Goal: Task Accomplishment & Management: Manage account settings

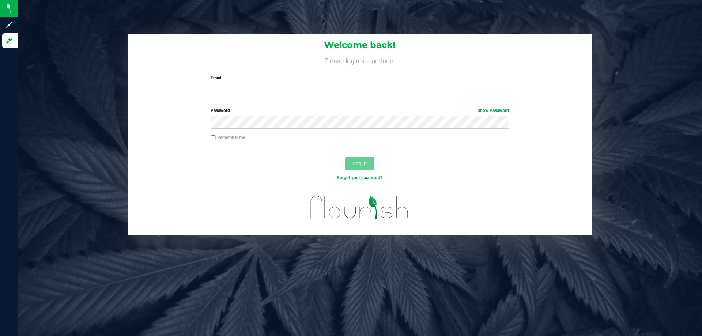
click at [355, 96] on input "Email" at bounding box center [359, 89] width 298 height 13
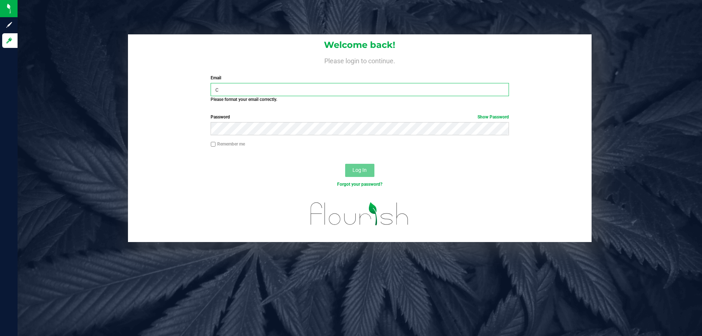
type input "[EMAIL_ADDRESS][DOMAIN_NAME]"
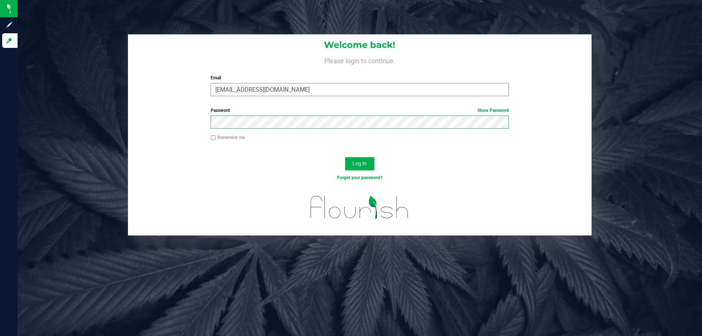
click at [345, 157] on button "Log In" at bounding box center [359, 163] width 29 height 13
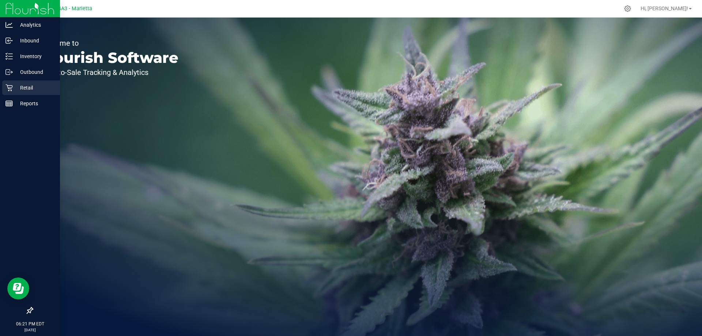
click at [9, 86] on icon at bounding box center [8, 87] width 7 height 7
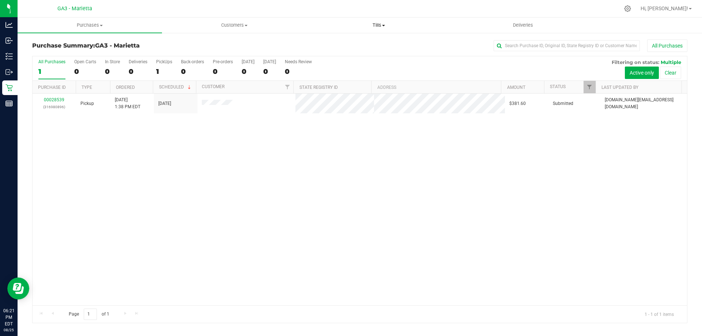
click at [384, 25] on span at bounding box center [383, 25] width 3 height 1
click at [365, 43] on li "Manage tills" at bounding box center [378, 44] width 144 height 9
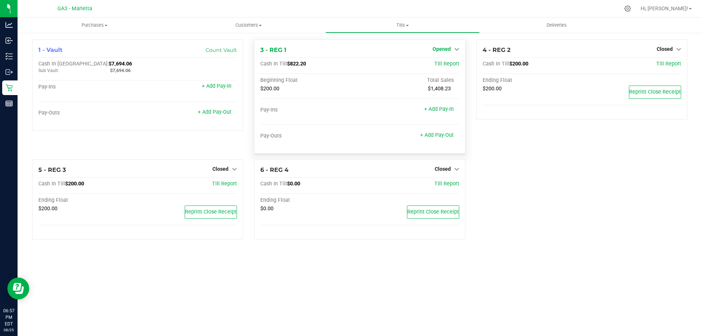
click at [454, 47] on icon at bounding box center [456, 48] width 5 height 5
click at [443, 67] on link "Close Till" at bounding box center [442, 64] width 20 height 6
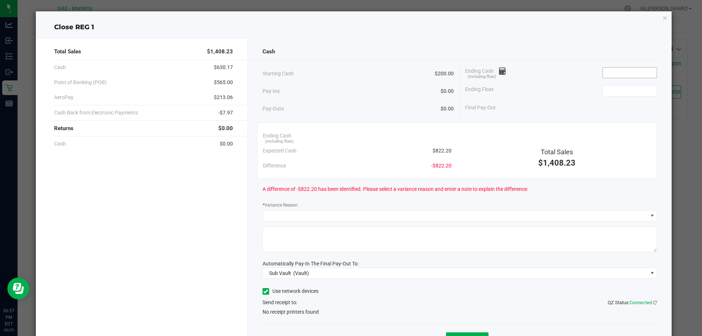
drag, startPoint x: 631, startPoint y: 79, endPoint x: 633, endPoint y: 72, distance: 6.7
click at [631, 78] on div "Ending Cash (including float)" at bounding box center [561, 73] width 192 height 18
click at [633, 72] on input at bounding box center [630, 73] width 54 height 10
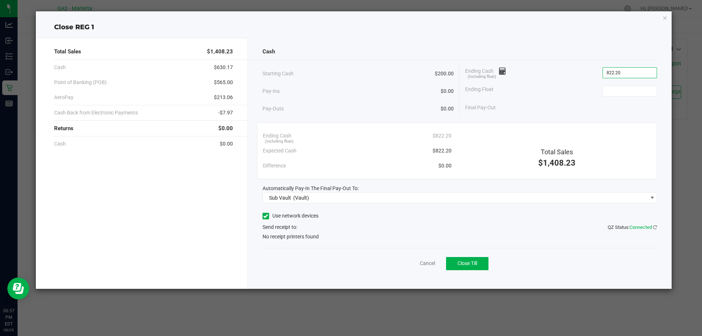
type input "$822.20"
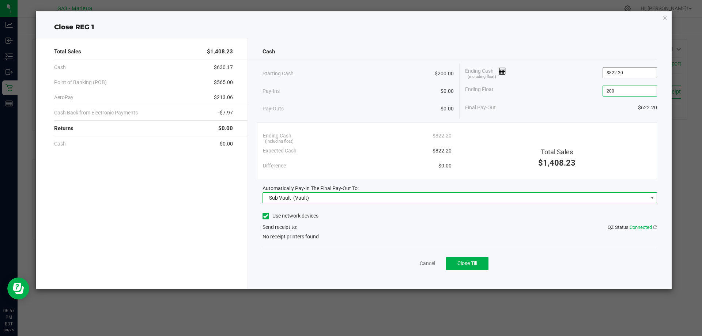
type input "$200.00"
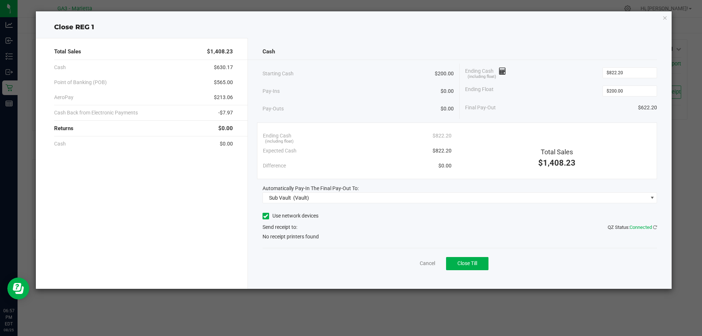
click at [301, 213] on label "Use network devices" at bounding box center [290, 216] width 56 height 8
click at [0, 0] on input "Use network devices" at bounding box center [0, 0] width 0 height 0
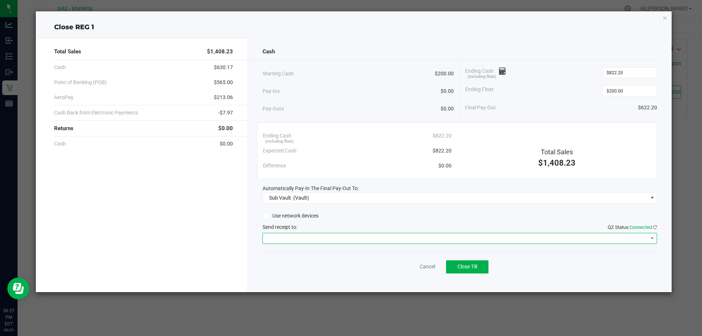
click at [296, 236] on span at bounding box center [455, 238] width 385 height 10
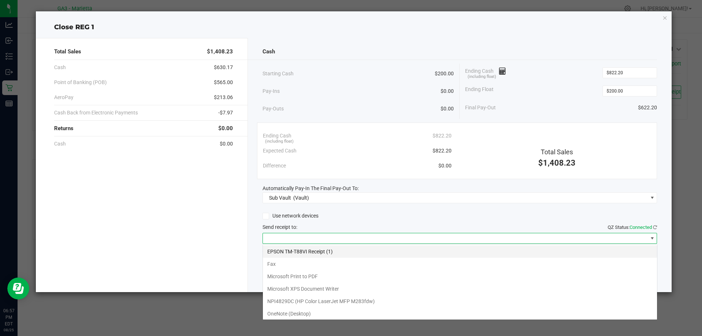
scroll to position [11, 394]
click at [292, 254] on \(1\) "EPSON TM-T88VI Receipt (1)" at bounding box center [460, 251] width 394 height 12
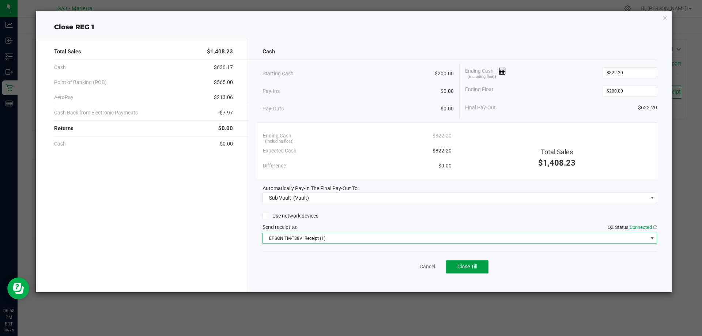
click at [476, 266] on span "Close Till" at bounding box center [467, 266] width 20 height 6
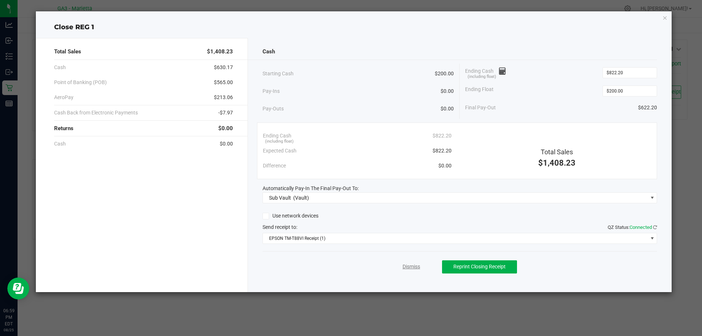
click at [409, 267] on link "Dismiss" at bounding box center [411, 267] width 18 height 8
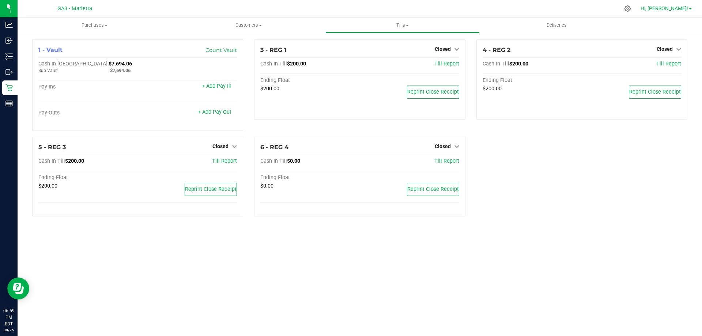
click at [665, 5] on link "Hi, [PERSON_NAME]!" at bounding box center [665, 9] width 57 height 8
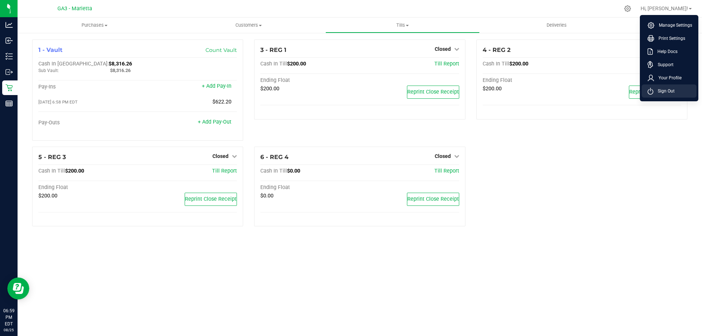
click at [657, 91] on span "Sign Out" at bounding box center [663, 90] width 21 height 7
